Goal: Task Accomplishment & Management: Manage account settings

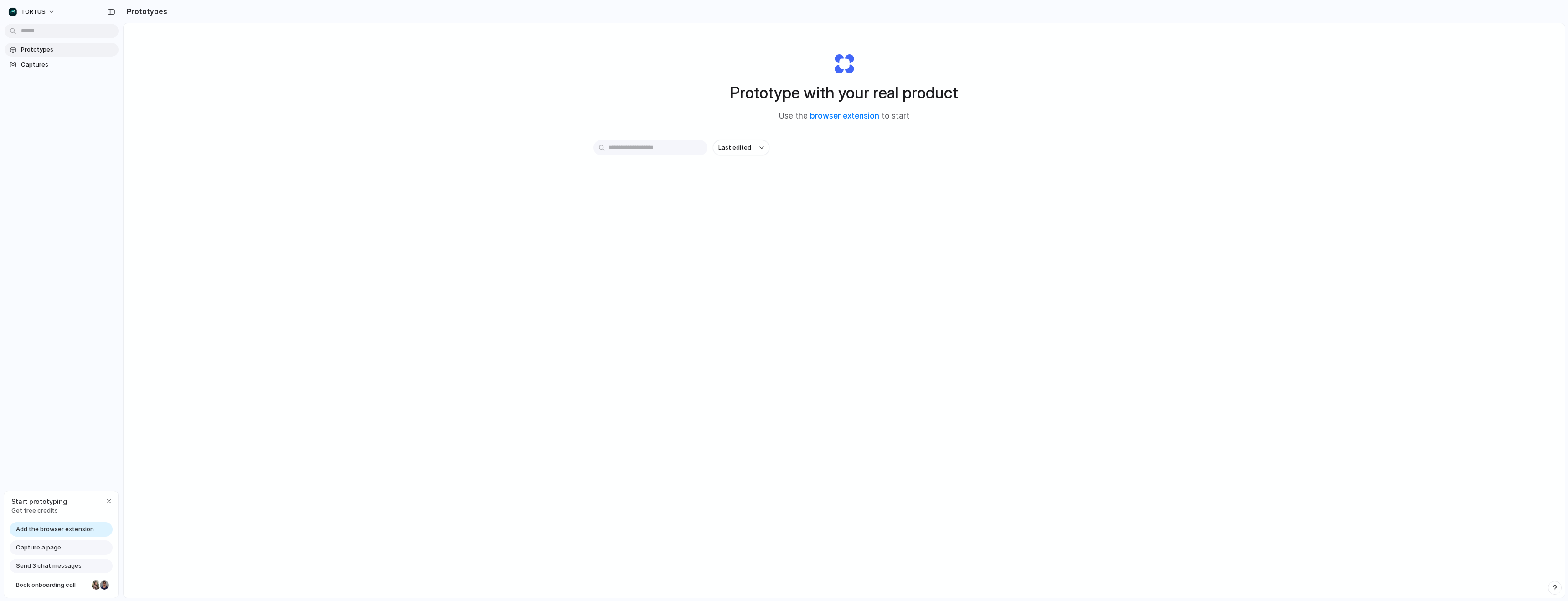
click at [371, 139] on div "Prototype with your real product Use the browser extension to start Last edited" at bounding box center [844, 334] width 1441 height 623
click at [47, 7] on button "TORTUS" at bounding box center [32, 12] width 55 height 15
click at [46, 8] on div "Settings Invite members Change theme Sign out" at bounding box center [784, 300] width 1568 height 601
click at [340, 132] on div "Prototype with your real product Use the browser extension to start Last edited" at bounding box center [844, 334] width 1441 height 623
click at [34, 356] on div "TORTUS Prototypes Captures Start prototyping Get free credits Add the browser e…" at bounding box center [61, 300] width 123 height 601
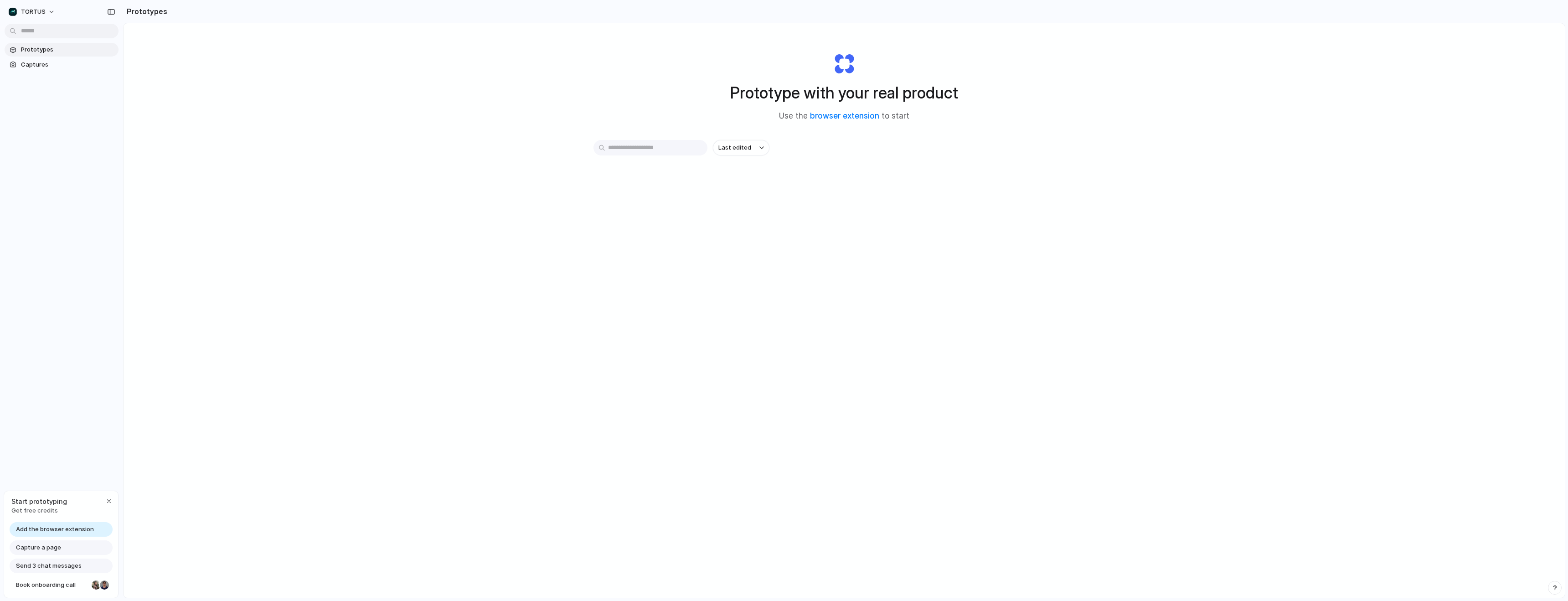
click at [30, 236] on div "TORTUS Prototypes Captures Start prototyping Get free credits Add the browser e…" at bounding box center [61, 300] width 123 height 601
click at [37, 68] on span "Captures" at bounding box center [68, 65] width 94 height 9
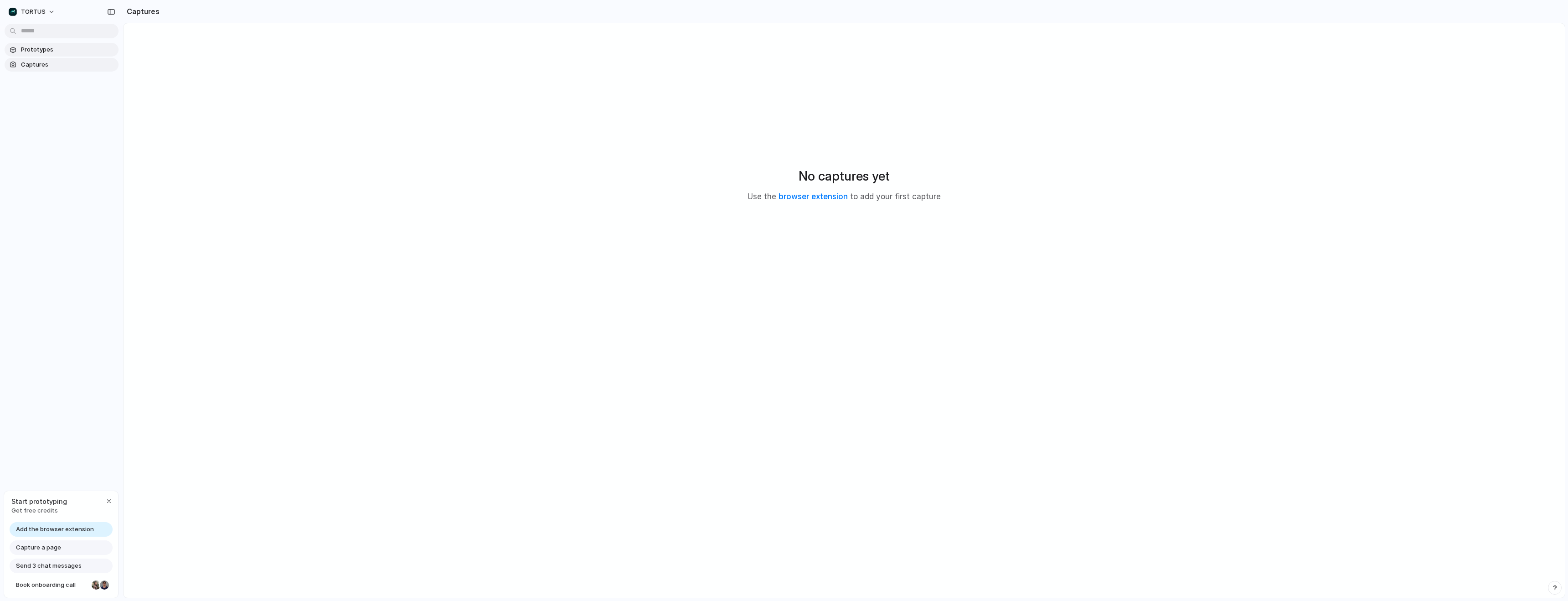
click at [47, 45] on span "Prototypes" at bounding box center [68, 49] width 94 height 9
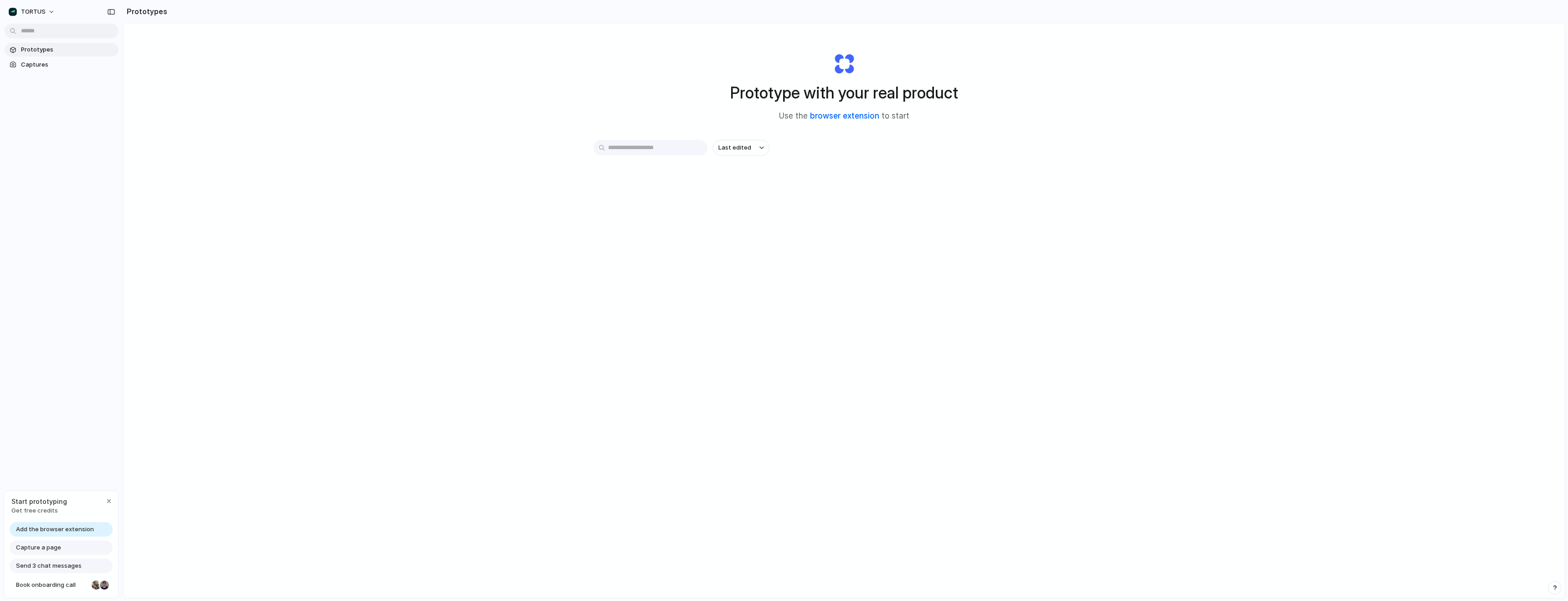
click at [863, 113] on link "browser extension" at bounding box center [845, 116] width 69 height 9
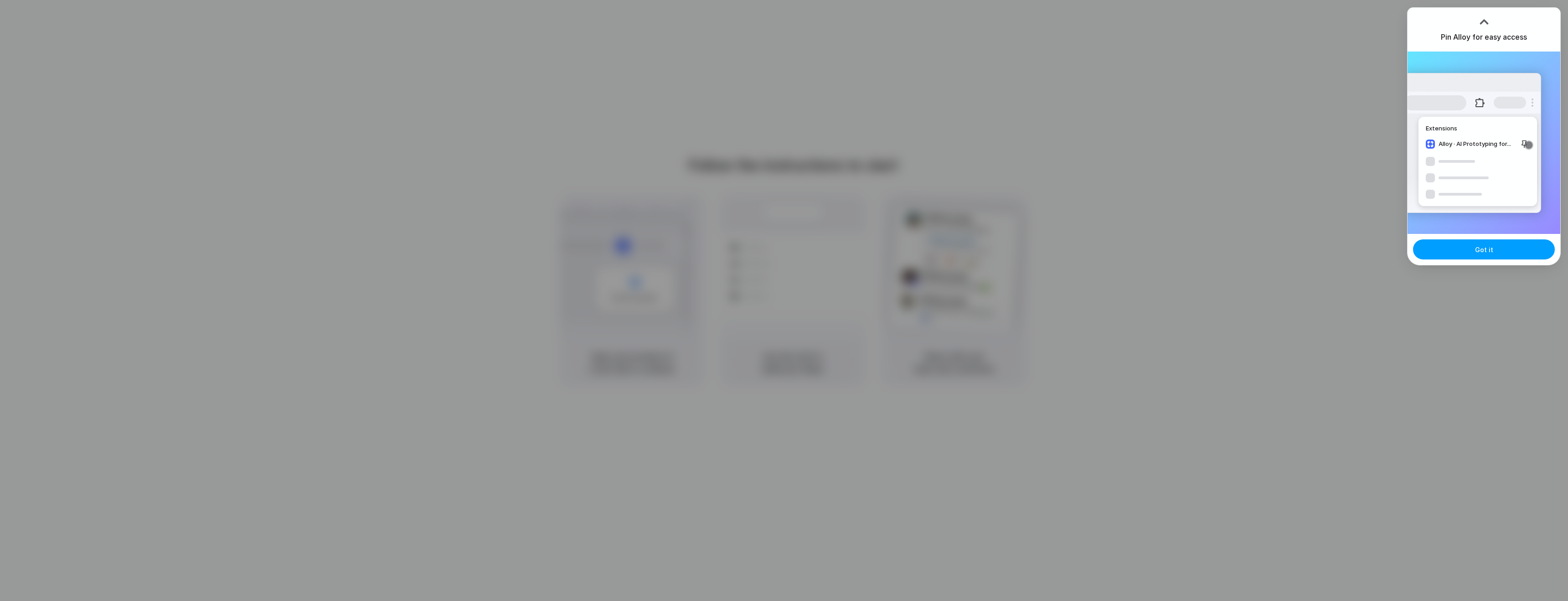
click at [1471, 251] on button "Got it" at bounding box center [1483, 249] width 142 height 20
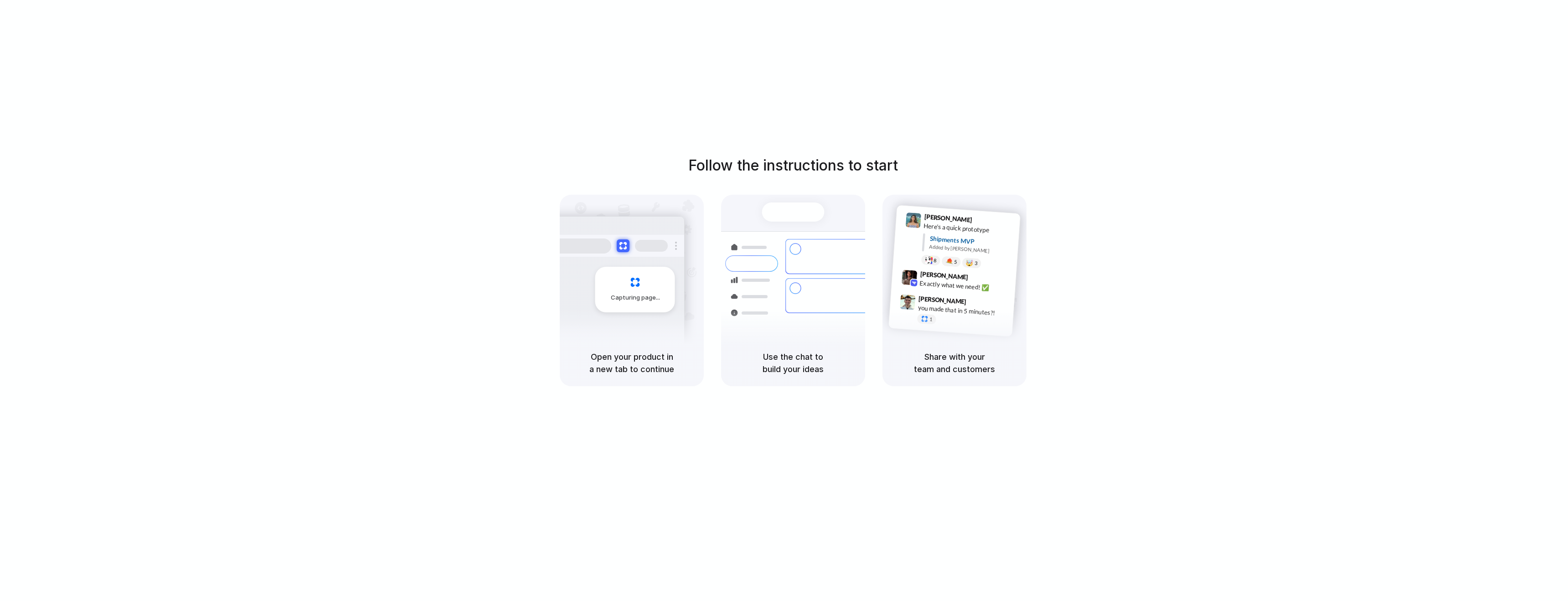
click at [1263, 86] on div "Follow the instructions to start Capturing page Open your product in a new tab …" at bounding box center [793, 309] width 1586 height 619
click at [1245, 164] on div "Follow the instructions to start Capturing page Open your product in a new tab …" at bounding box center [793, 270] width 1568 height 231
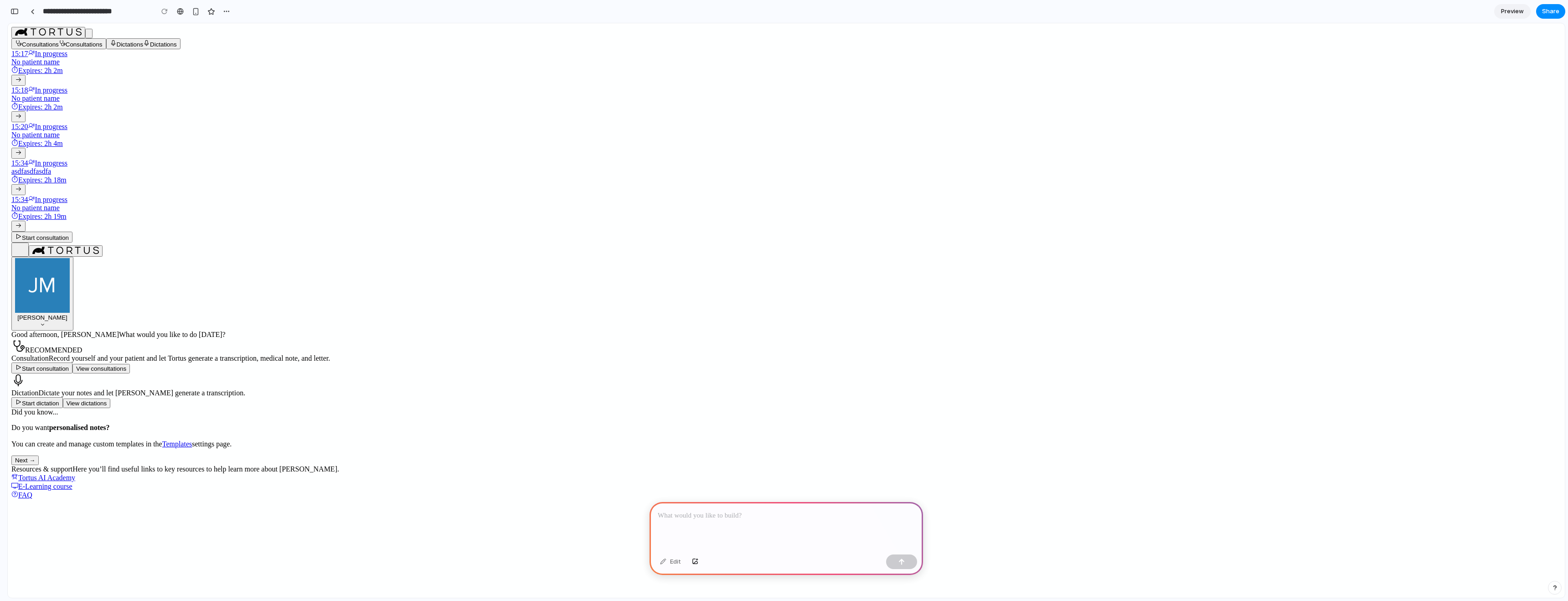
click at [778, 522] on div at bounding box center [786, 526] width 273 height 49
click at [771, 522] on div "**********" at bounding box center [786, 521] width 273 height 60
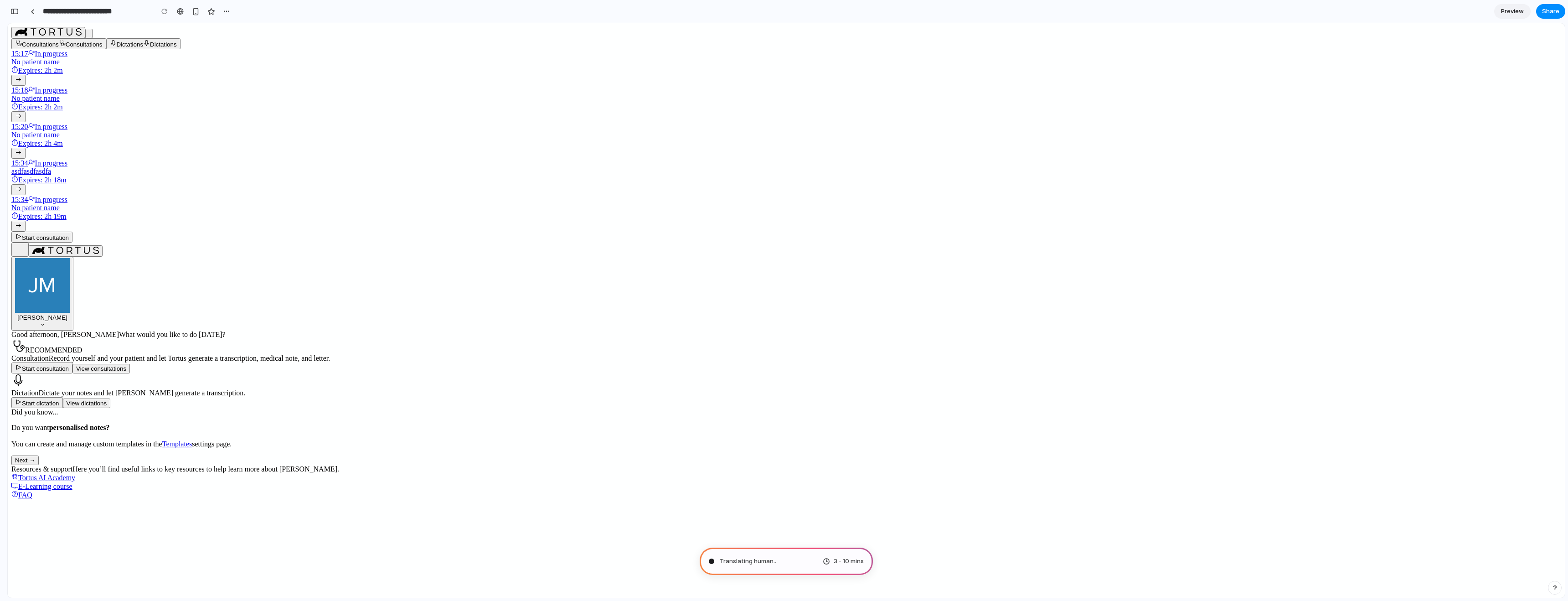
type input "**********"
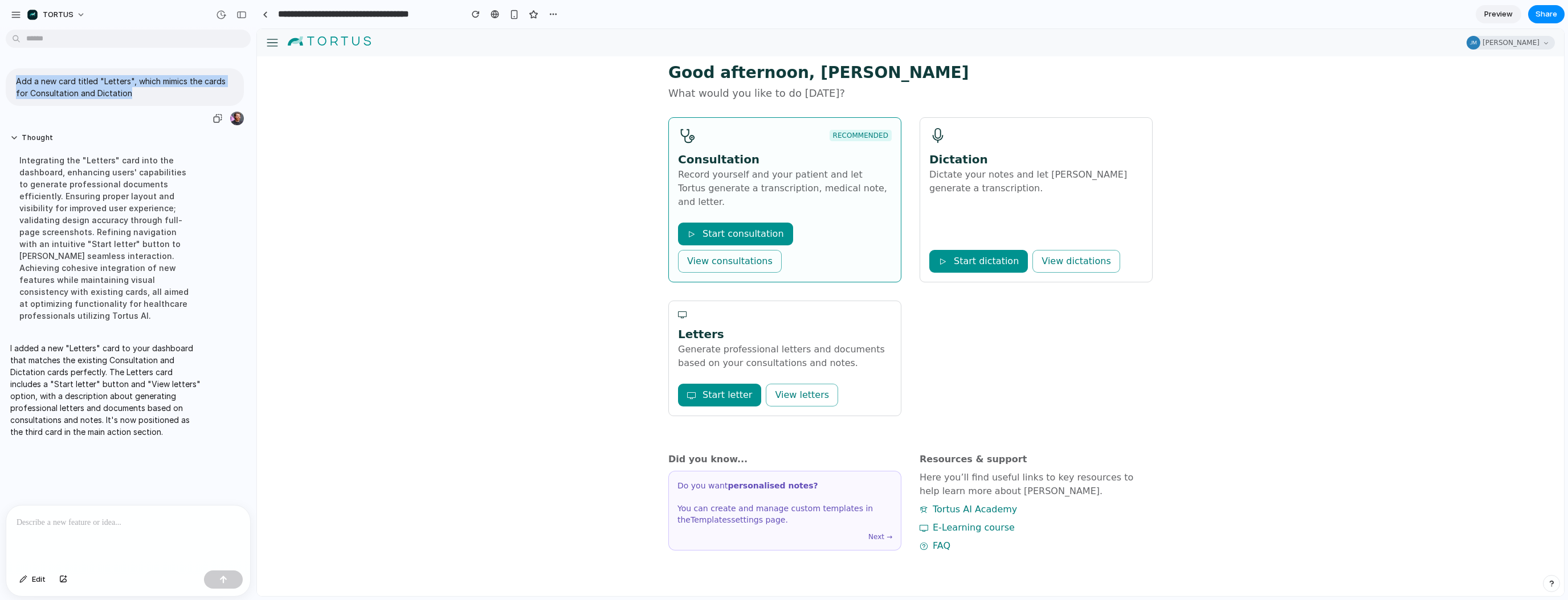
drag, startPoint x: 13, startPoint y: 84, endPoint x: 142, endPoint y: 92, distance: 129.2
click at [142, 92] on div "Add a new card titled "Letters", which mimics the cards for Consultation and Di…" at bounding box center [124, 87] width 238 height 37
copy p "Add a new card titled "Letters", which mimics the cards for Consultation and Di…"
click at [738, 384] on button "Start letter" at bounding box center [719, 395] width 83 height 23
click at [788, 384] on button "View letters" at bounding box center [801, 395] width 72 height 23
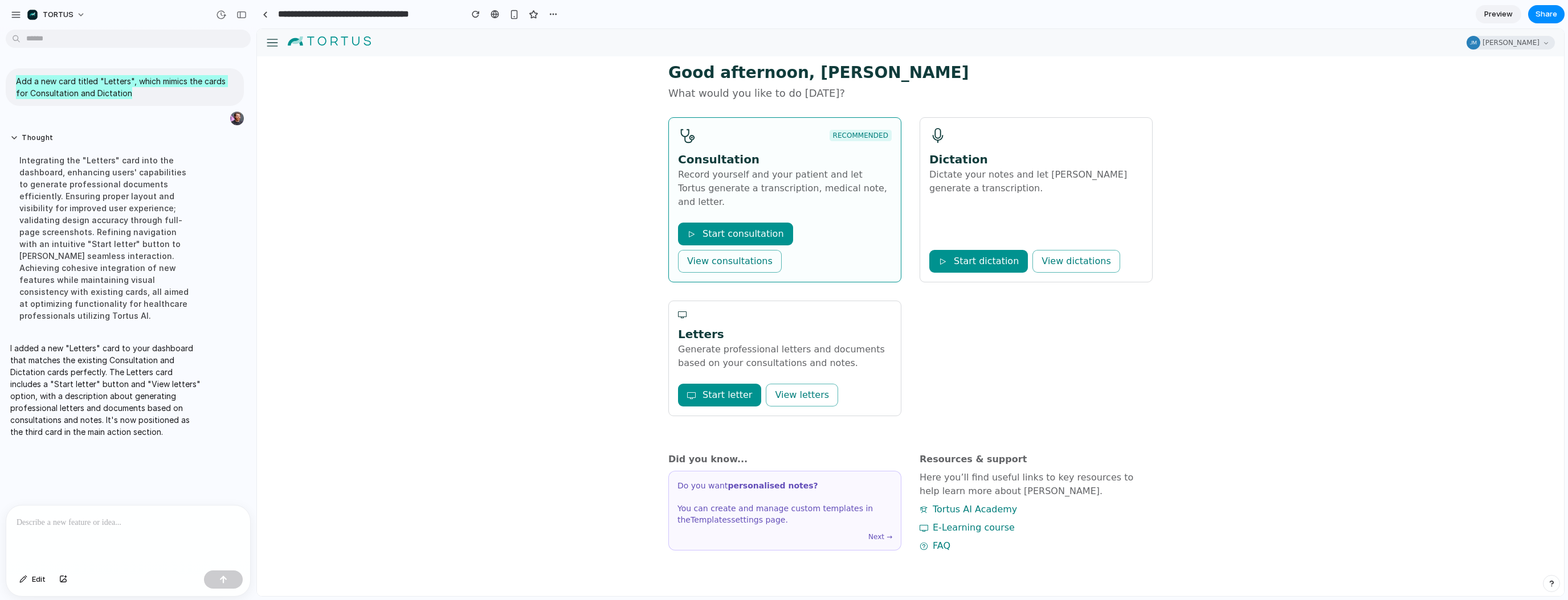
click at [745, 384] on button "Start letter" at bounding box center [719, 395] width 83 height 23
click at [749, 343] on span "Generate professional letters and documents based on your consultations and not…" at bounding box center [784, 357] width 214 height 27
click at [583, 252] on div "Good afternoon, Jake What would you like to do today? RECOMMENDED Consultation …" at bounding box center [911, 326] width 1307 height 540
click at [269, 46] on div at bounding box center [283, 313] width 52 height 567
click at [273, 37] on div at bounding box center [283, 313] width 52 height 567
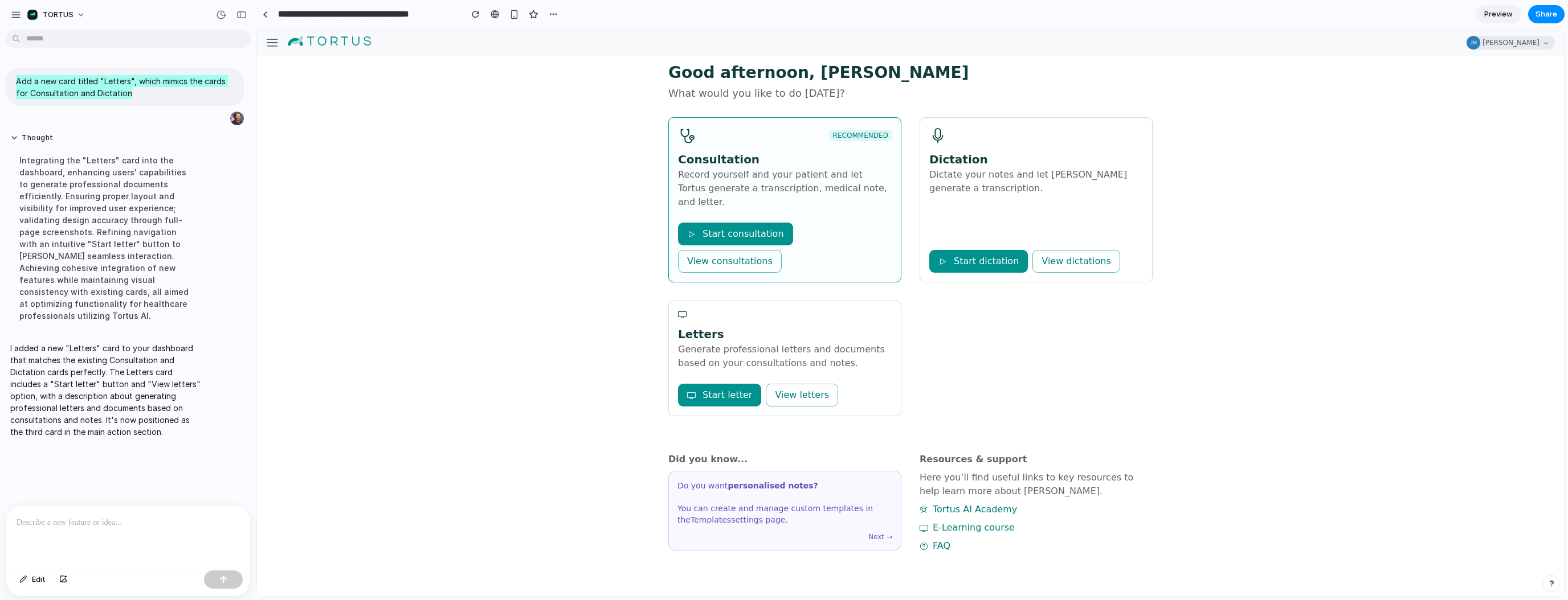
click at [466, 143] on div "Good afternoon, Jake What would you like to do today? RECOMMENDED Consultation …" at bounding box center [911, 326] width 1307 height 540
click at [1088, 58] on div "Good afternoon, Jake What would you like to do today? RECOMMENDED Consultation …" at bounding box center [911, 326] width 1307 height 540
click at [1194, 213] on div "Good afternoon, Jake What would you like to do today? RECOMMENDED Consultation …" at bounding box center [911, 326] width 1307 height 540
click at [83, 5] on div "TORTUS" at bounding box center [128, 14] width 256 height 27
click at [81, 10] on button "TORTUS" at bounding box center [56, 14] width 69 height 18
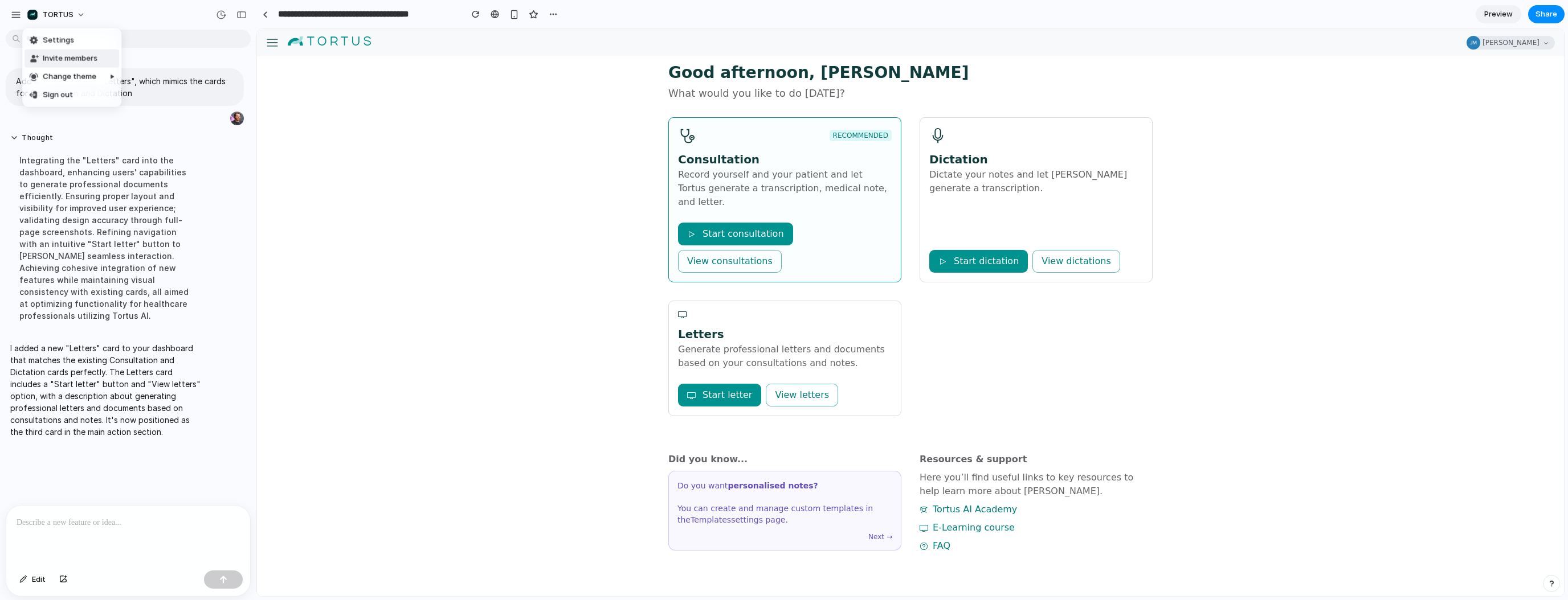
click at [74, 58] on span "Invite members" at bounding box center [70, 59] width 55 height 11
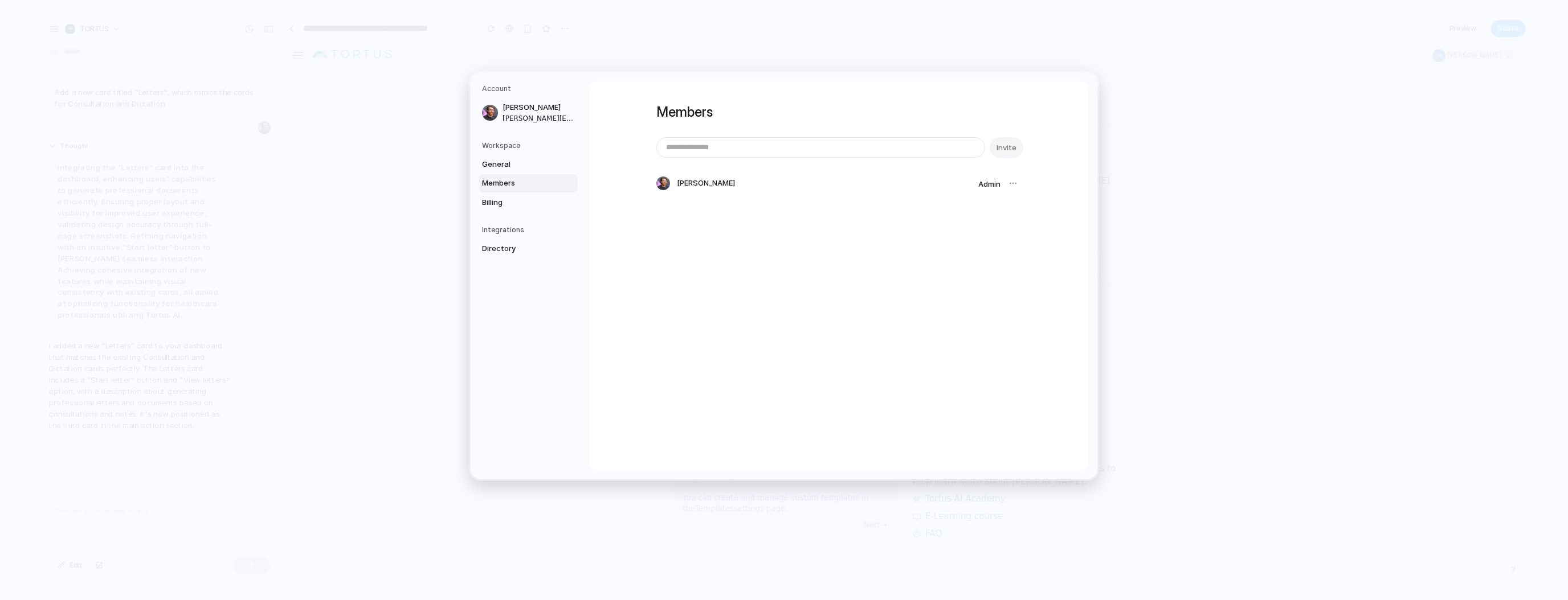
click at [725, 154] on input "email" at bounding box center [820, 147] width 328 height 19
type input "**********"
click at [1011, 149] on span "Invite" at bounding box center [1007, 148] width 20 height 11
